Goal: Transaction & Acquisition: Purchase product/service

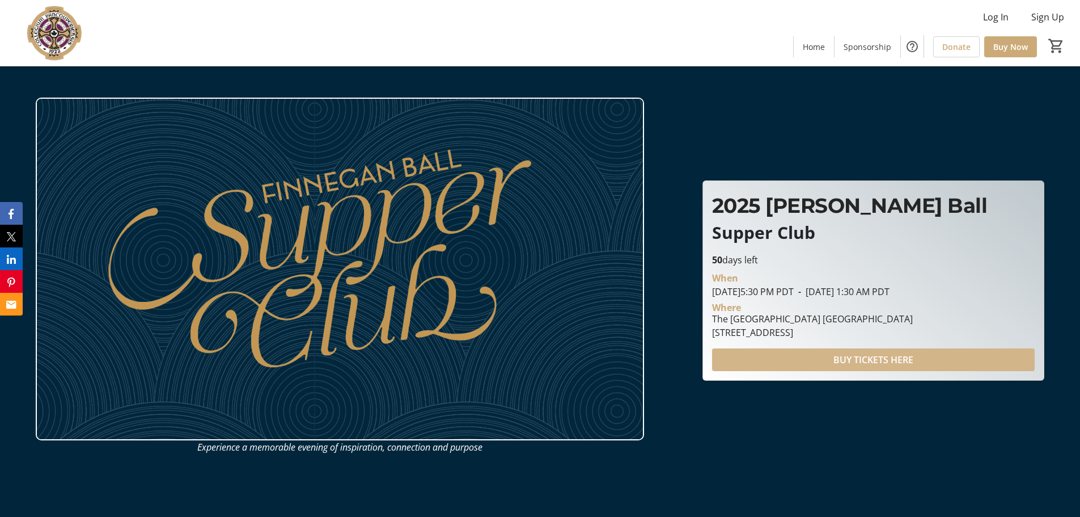
click at [851, 362] on span "BUY TICKETS HERE" at bounding box center [873, 360] width 80 height 14
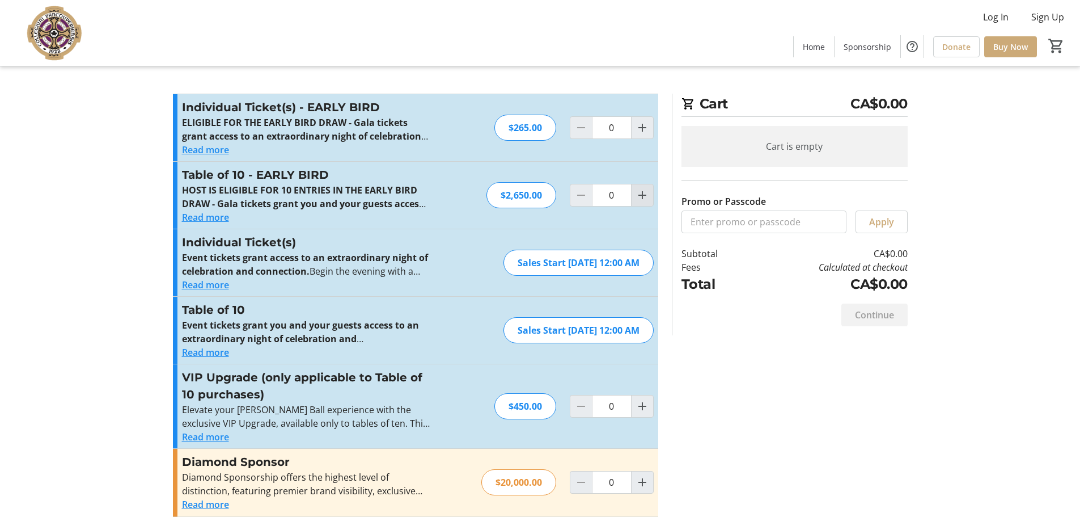
click at [644, 200] on mat-icon "Increment by one" at bounding box center [643, 195] width 14 height 14
type input "1"
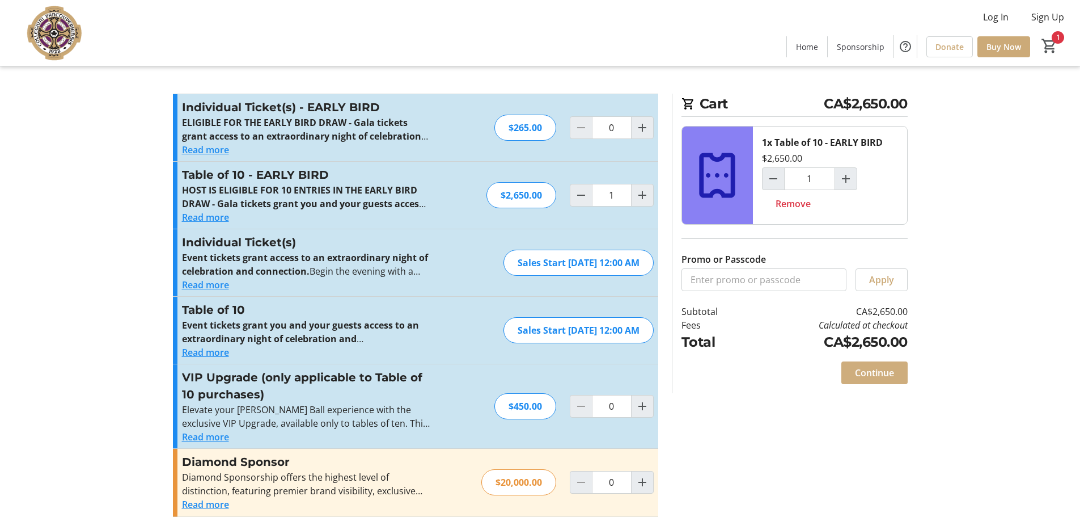
click at [865, 376] on span "Continue" at bounding box center [874, 373] width 39 height 14
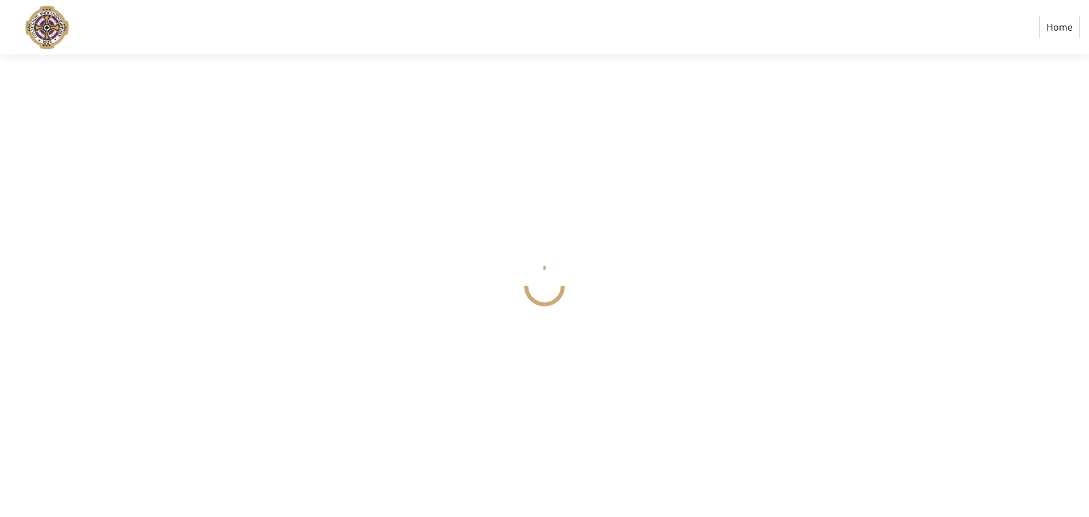
select select
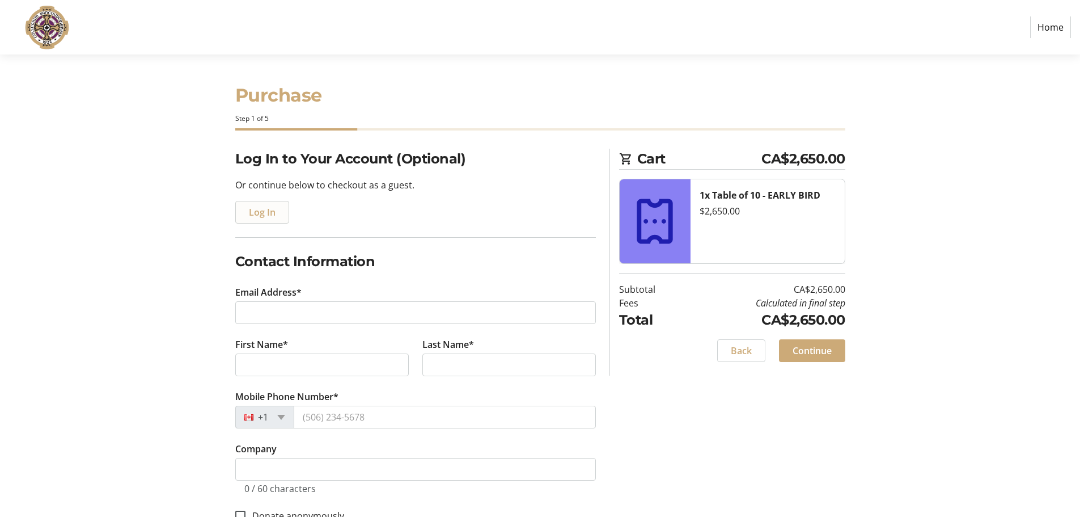
click at [252, 212] on span "Log In" at bounding box center [262, 212] width 27 height 14
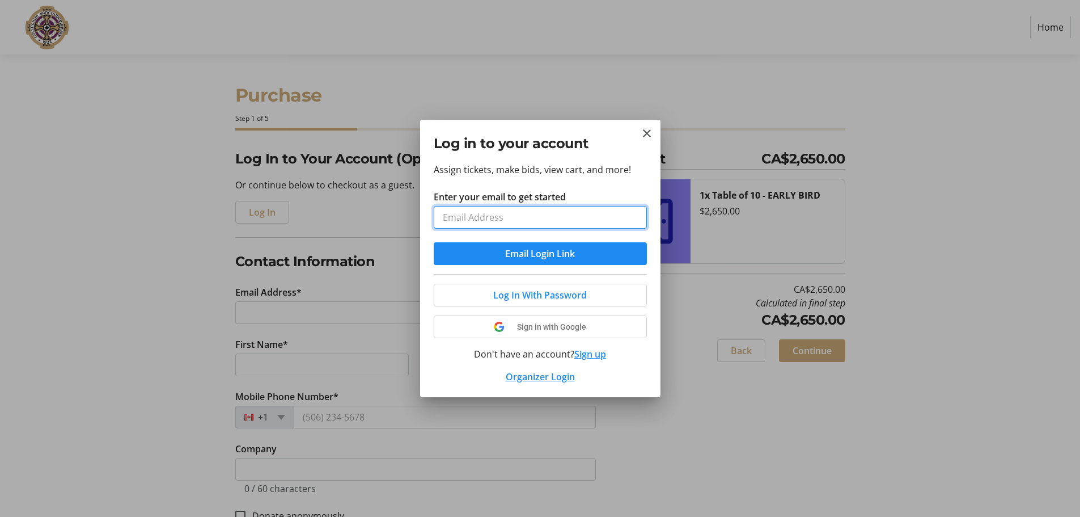
click at [537, 215] on input "Enter your email to get started" at bounding box center [540, 217] width 213 height 23
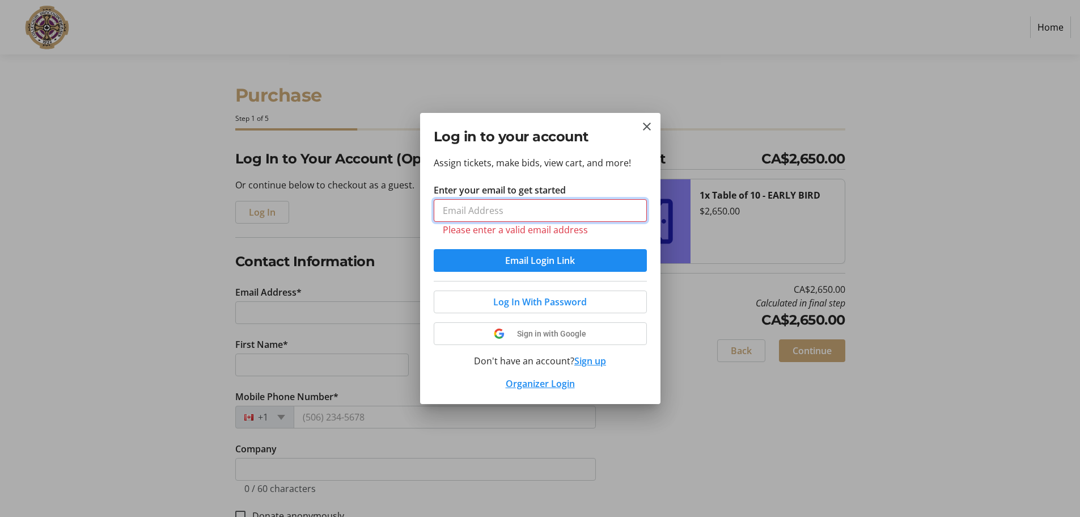
type input "[EMAIL_ADDRESS][DOMAIN_NAME]"
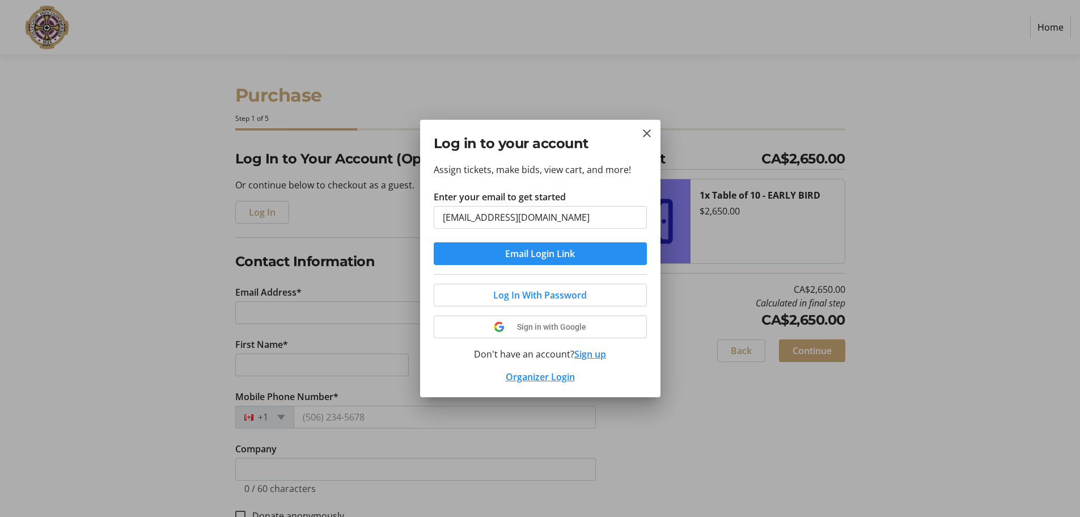
click at [531, 259] on span "Email Login Link" at bounding box center [540, 254] width 70 height 14
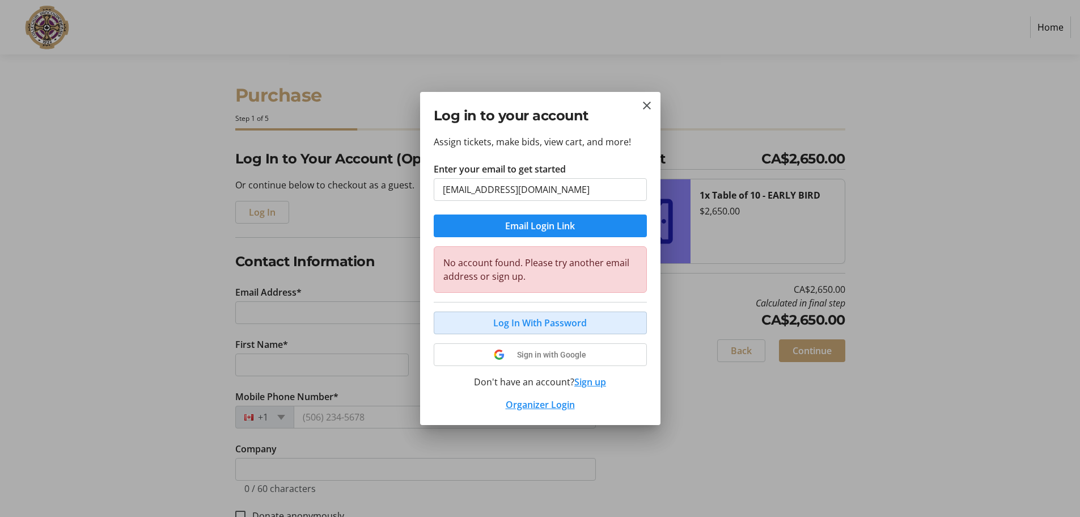
click at [540, 321] on span "Log In With Password" at bounding box center [540, 323] width 94 height 14
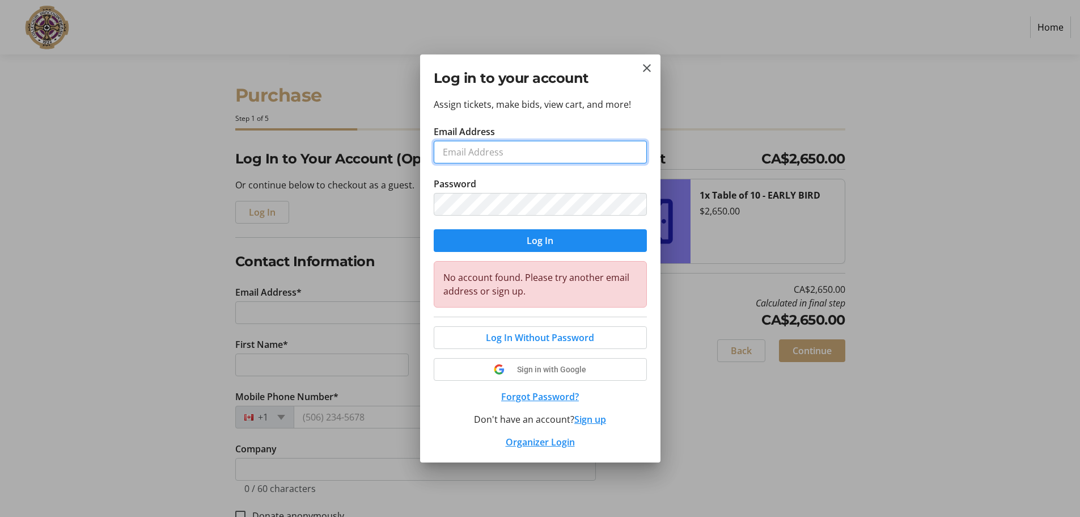
click at [517, 147] on input "Email Address" at bounding box center [540, 152] width 213 height 23
type input "[EMAIL_ADDRESS][DOMAIN_NAME]"
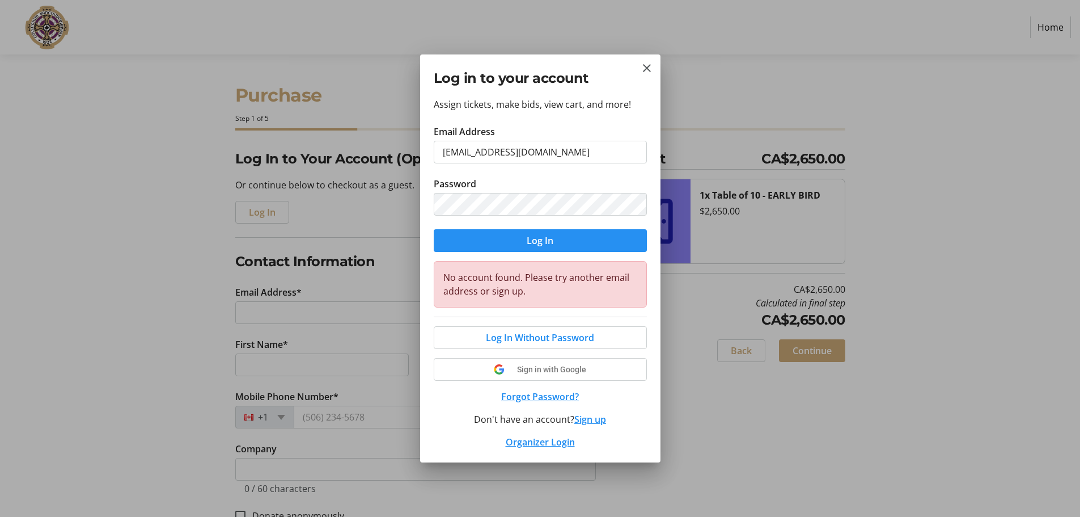
click at [522, 240] on span "submit" at bounding box center [540, 240] width 213 height 27
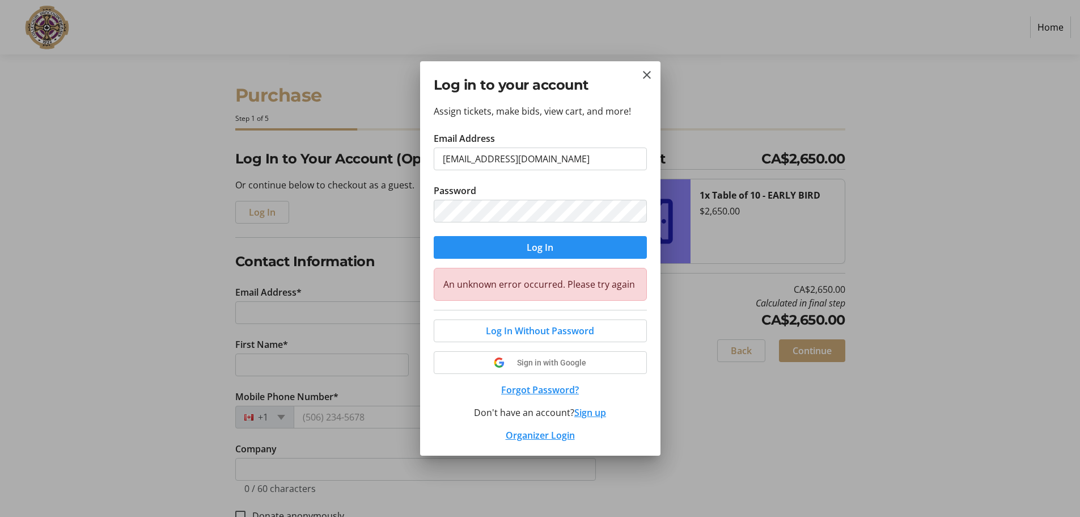
select select
